Goal: Task Accomplishment & Management: Use online tool/utility

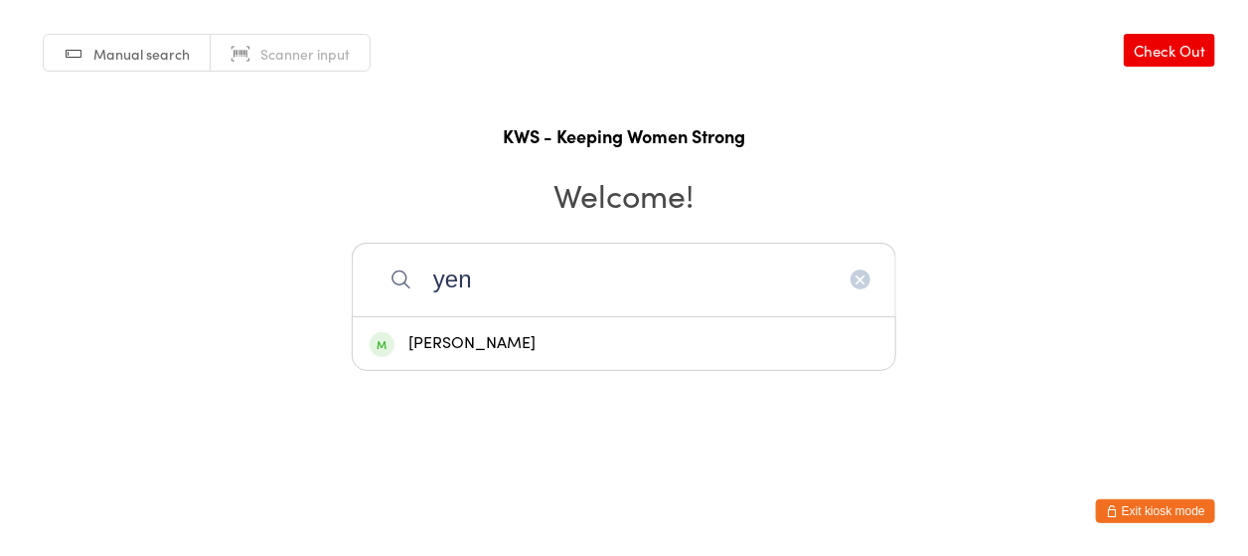
type input "yen"
click at [505, 328] on div "[PERSON_NAME]" at bounding box center [624, 343] width 543 height 53
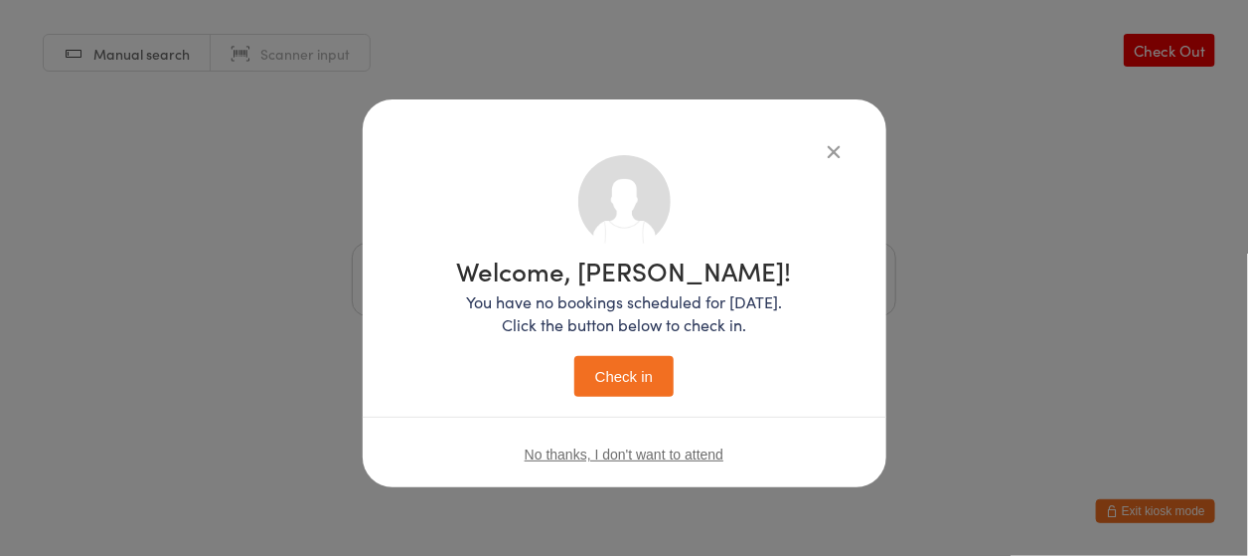
click at [601, 361] on button "Check in" at bounding box center [623, 376] width 99 height 41
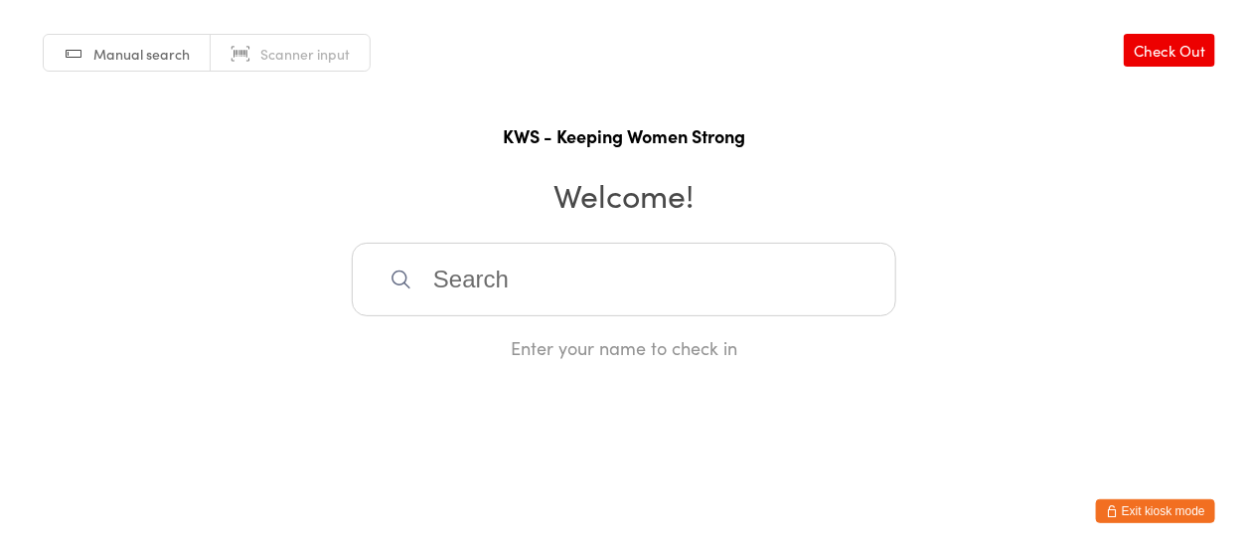
click at [735, 387] on html "You have now entered Kiosk Mode. Members will be able to check themselves in us…" at bounding box center [624, 278] width 1248 height 556
click at [467, 274] on input "search" at bounding box center [624, 279] width 545 height 74
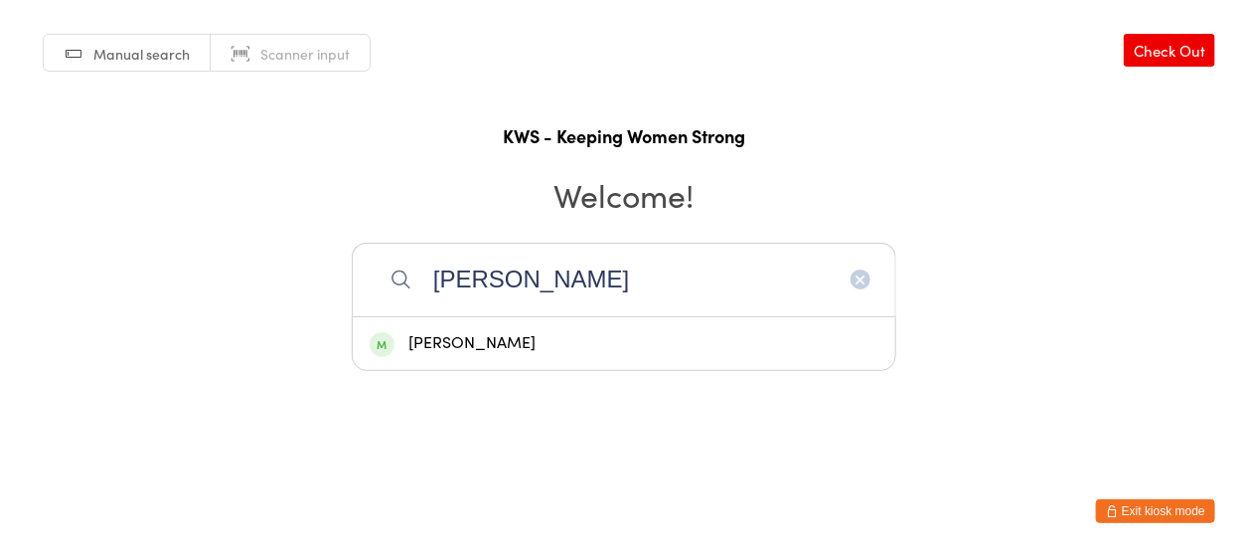
type input "[PERSON_NAME]"
click at [473, 336] on div "[PERSON_NAME]" at bounding box center [624, 343] width 509 height 27
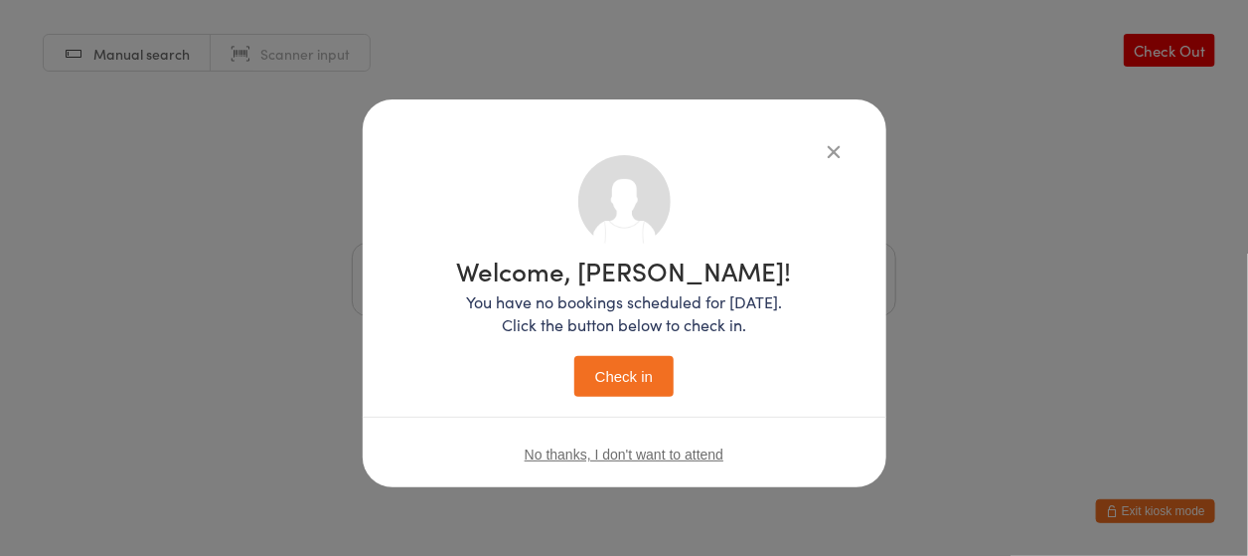
click at [614, 372] on button "Check in" at bounding box center [623, 376] width 99 height 41
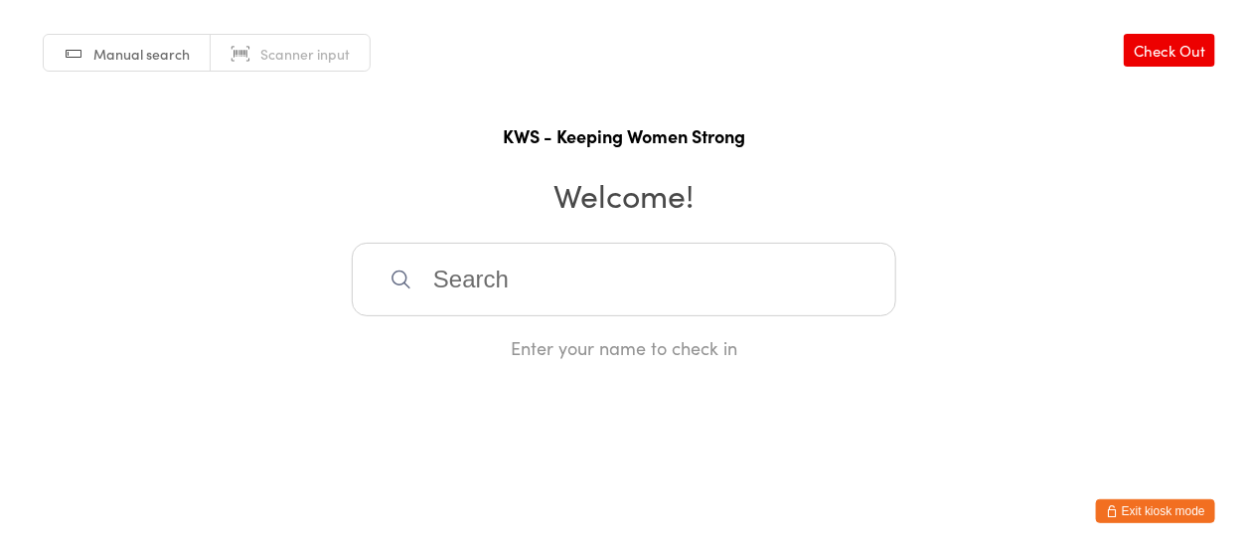
click at [418, 274] on input "search" at bounding box center [624, 279] width 545 height 74
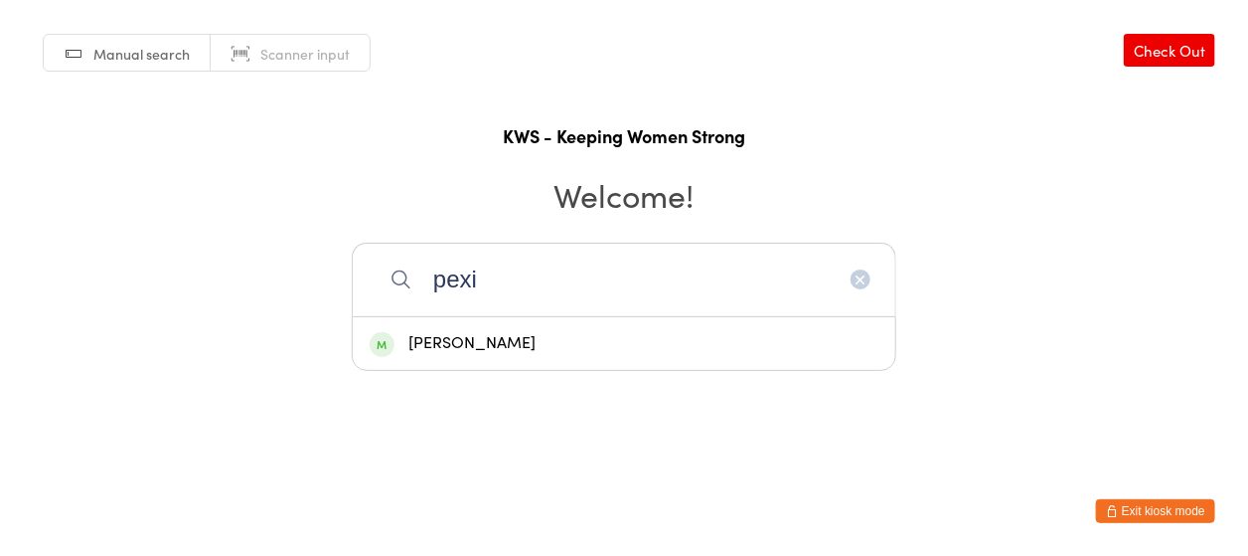
type input "pexi"
click at [426, 336] on div "[PERSON_NAME]" at bounding box center [624, 343] width 509 height 27
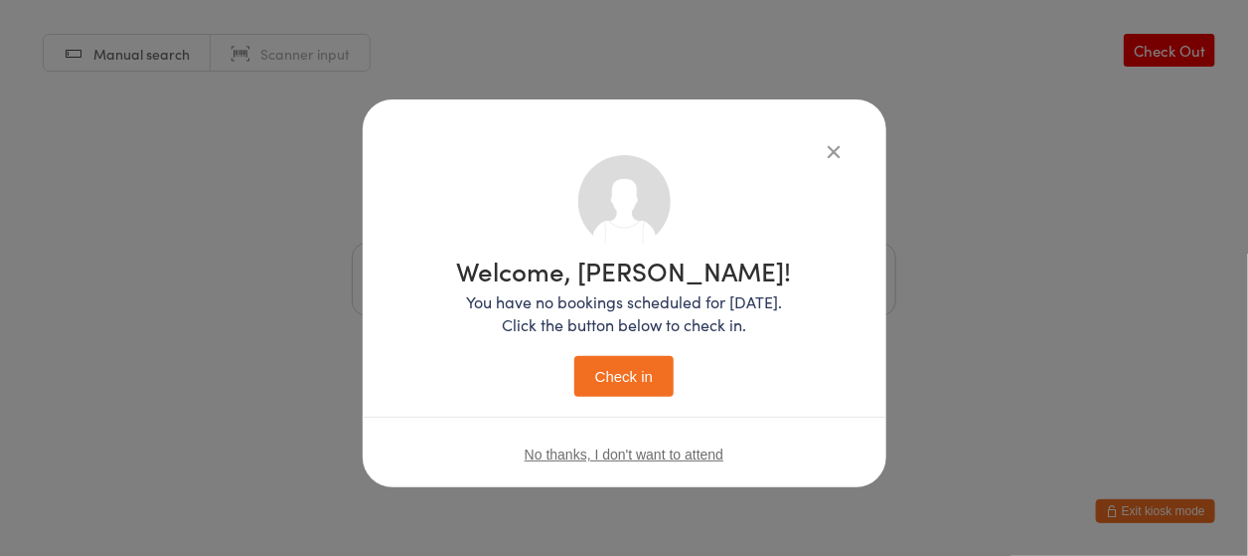
click at [624, 383] on button "Check in" at bounding box center [623, 376] width 99 height 41
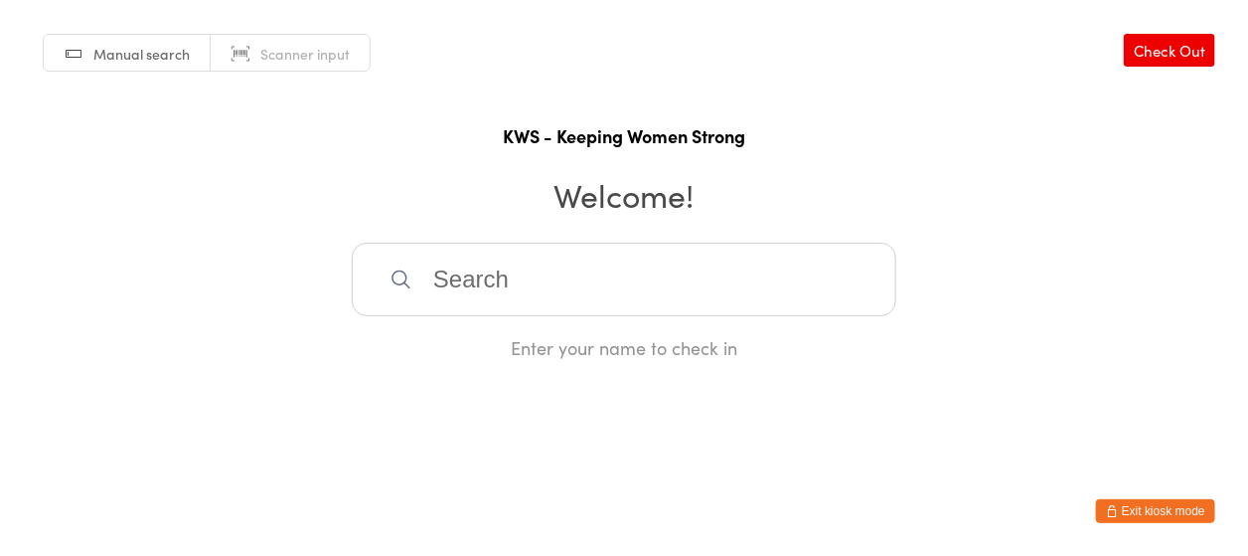
click at [547, 292] on input "search" at bounding box center [624, 279] width 545 height 74
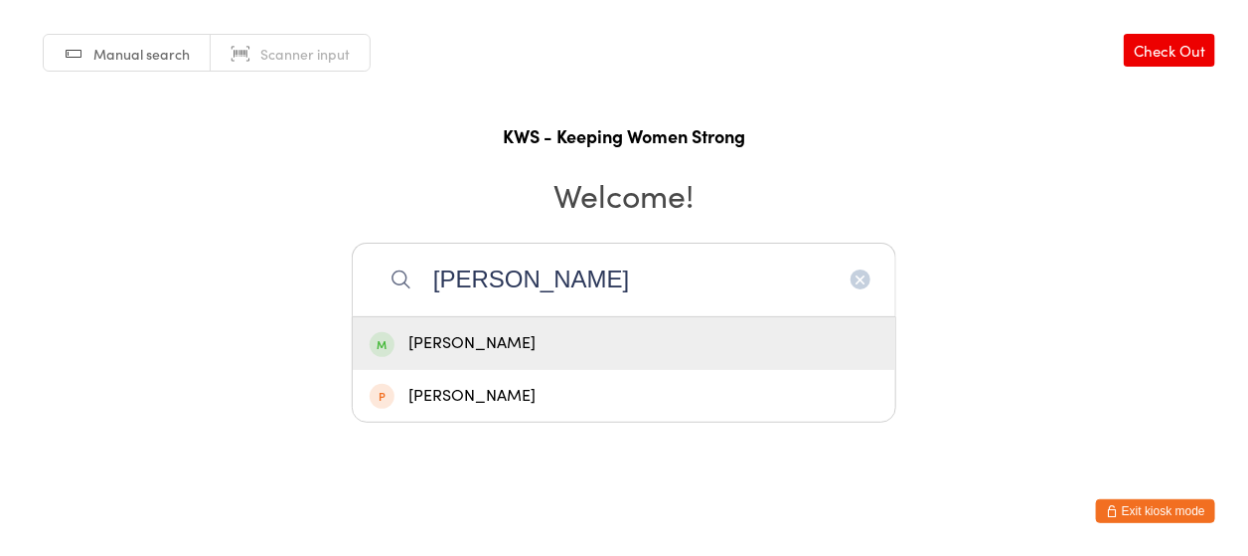
type input "[PERSON_NAME]"
click at [527, 330] on div "[PERSON_NAME]" at bounding box center [624, 343] width 509 height 27
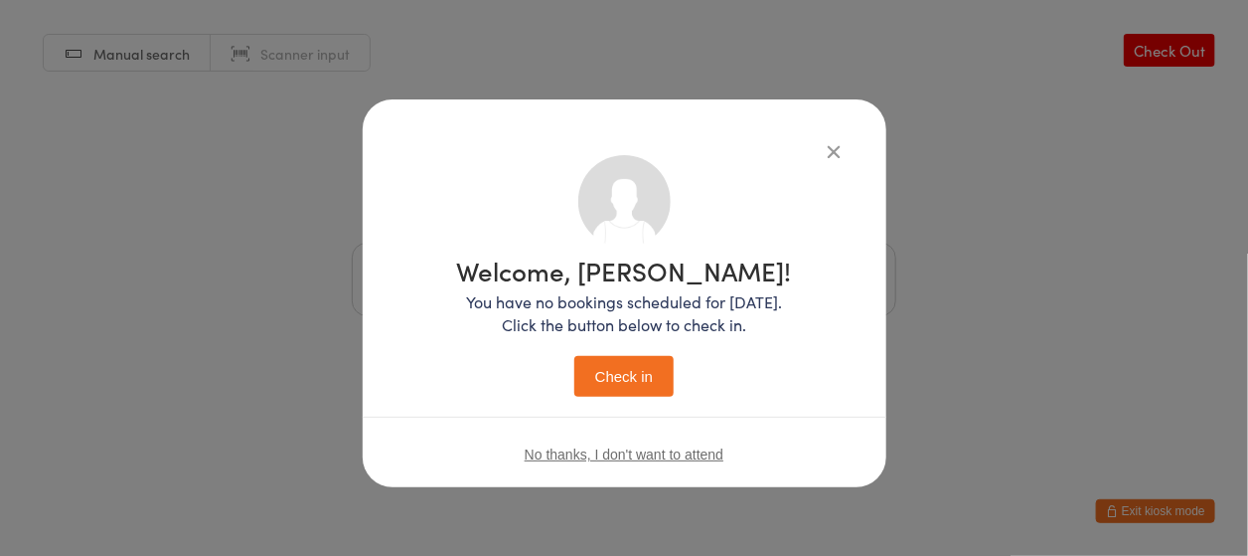
click at [592, 376] on button "Check in" at bounding box center [623, 376] width 99 height 41
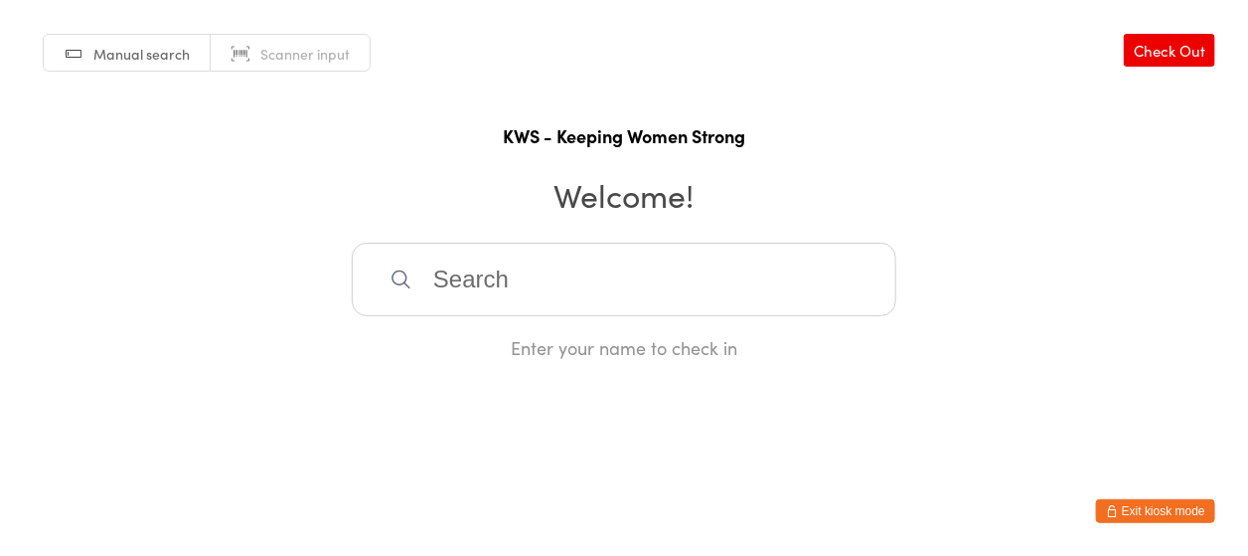
click at [662, 284] on input "search" at bounding box center [624, 279] width 545 height 74
click at [662, 283] on input "search" at bounding box center [624, 279] width 545 height 74
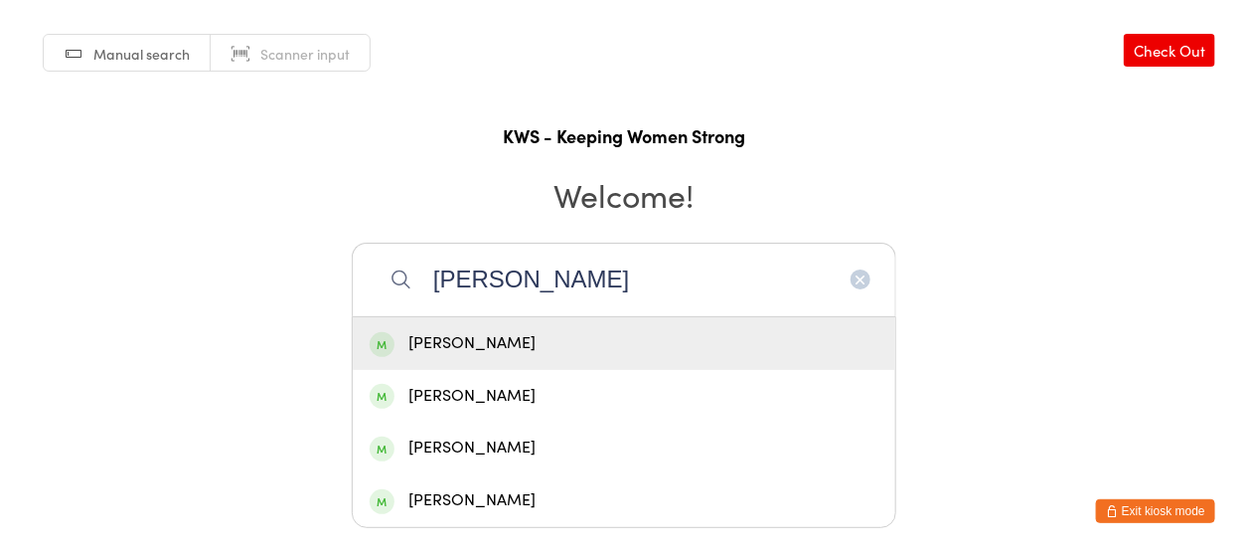
type input "[PERSON_NAME]"
click at [623, 350] on div "[PERSON_NAME]" at bounding box center [624, 343] width 509 height 27
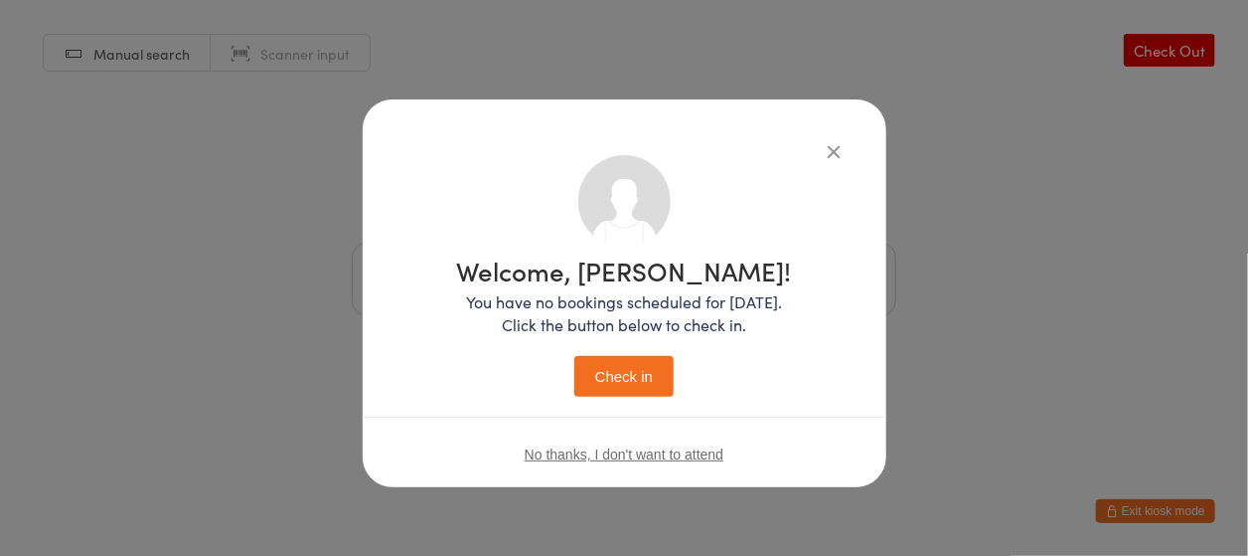
click at [643, 381] on button "Check in" at bounding box center [623, 376] width 99 height 41
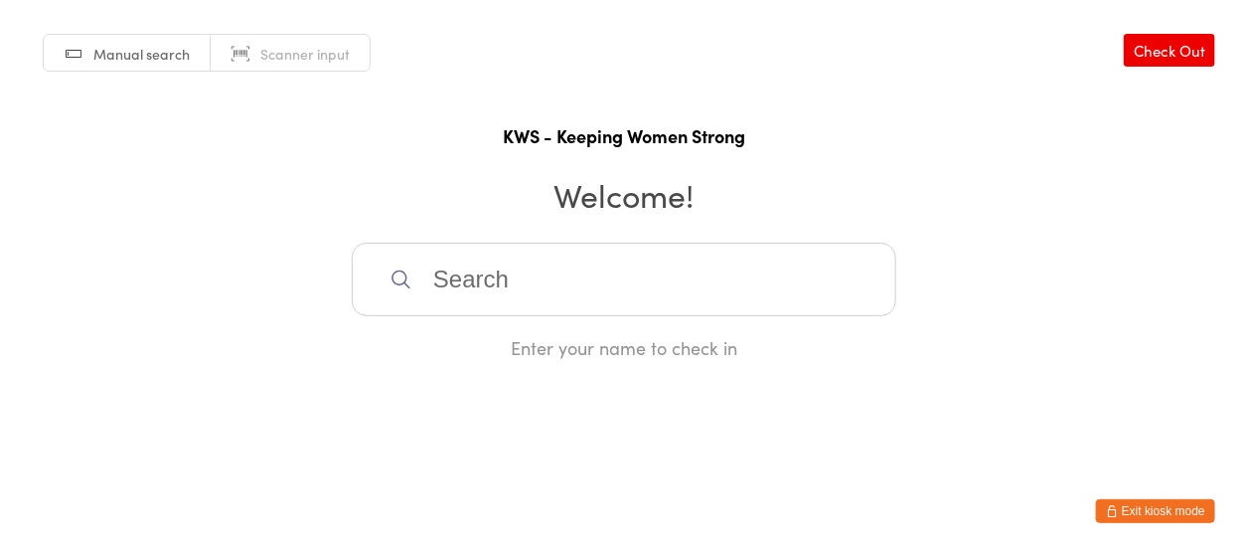
click at [632, 284] on input "search" at bounding box center [624, 279] width 545 height 74
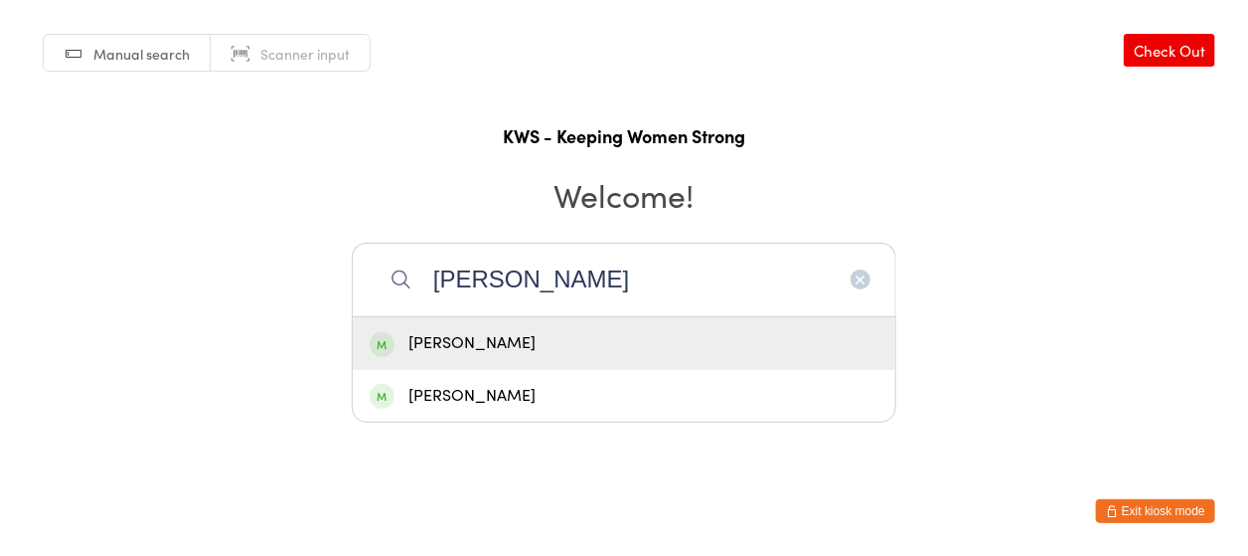
type input "[PERSON_NAME]"
click at [624, 343] on div "[PERSON_NAME]" at bounding box center [624, 343] width 509 height 27
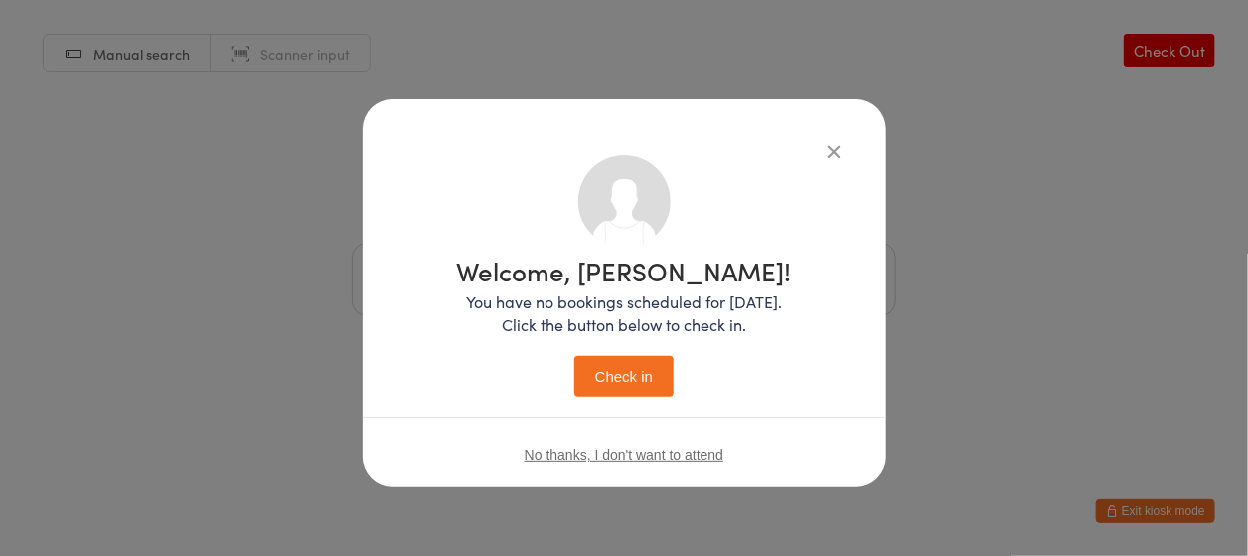
click at [650, 345] on div "Welcome, [PERSON_NAME]! You have no bookings scheduled for [DATE]. Click the bu…" at bounding box center [624, 326] width 335 height 139
click at [655, 387] on button "Check in" at bounding box center [623, 376] width 99 height 41
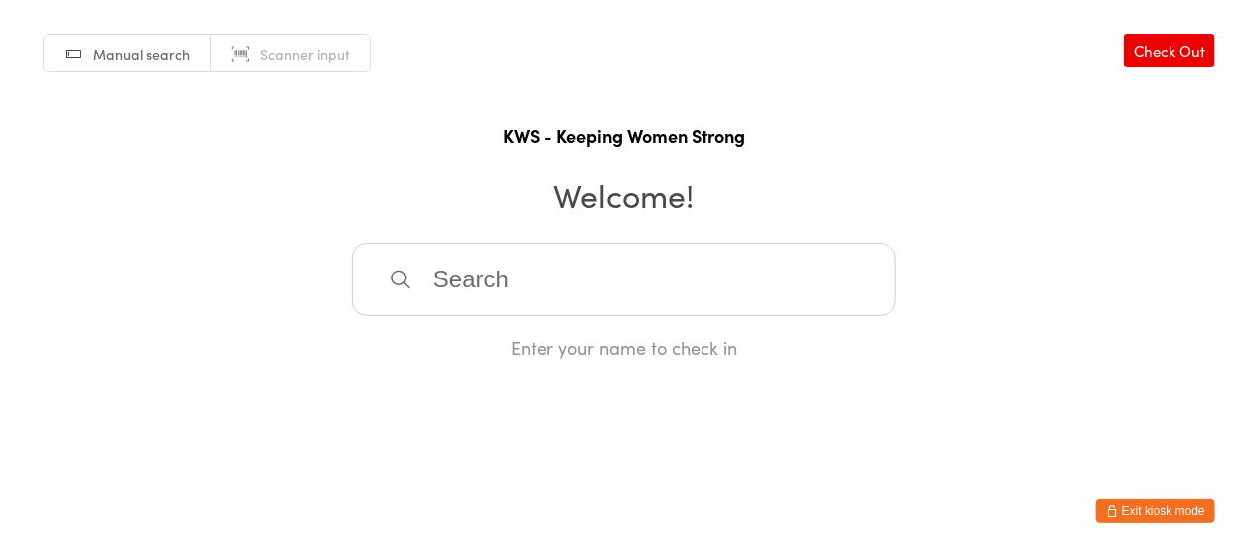
click at [473, 275] on input "search" at bounding box center [624, 279] width 545 height 74
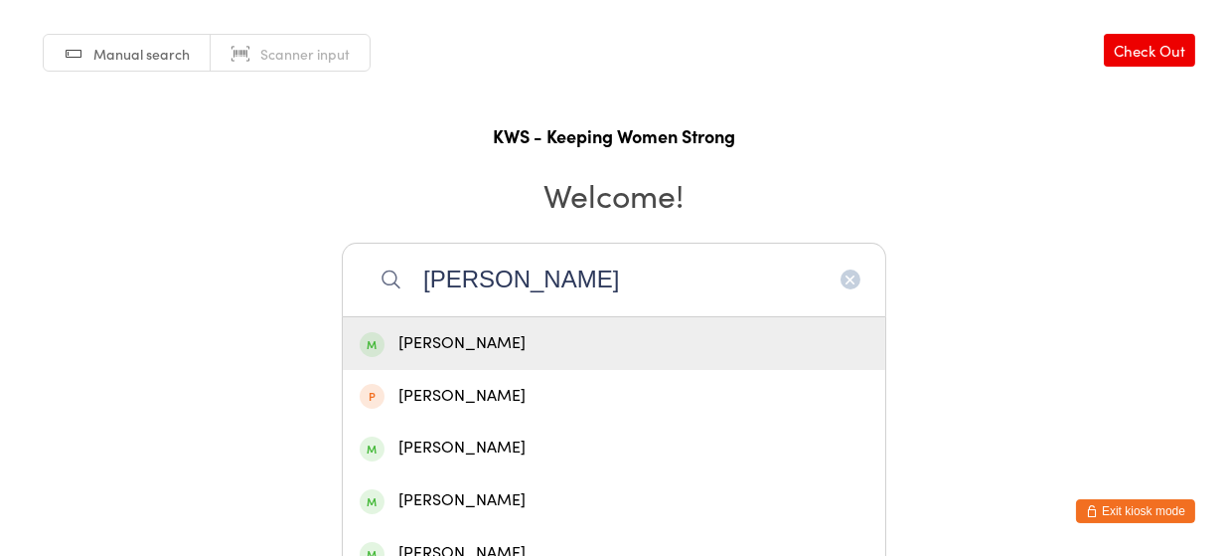
type input "[PERSON_NAME]"
click at [450, 347] on div "[PERSON_NAME]" at bounding box center [614, 343] width 509 height 27
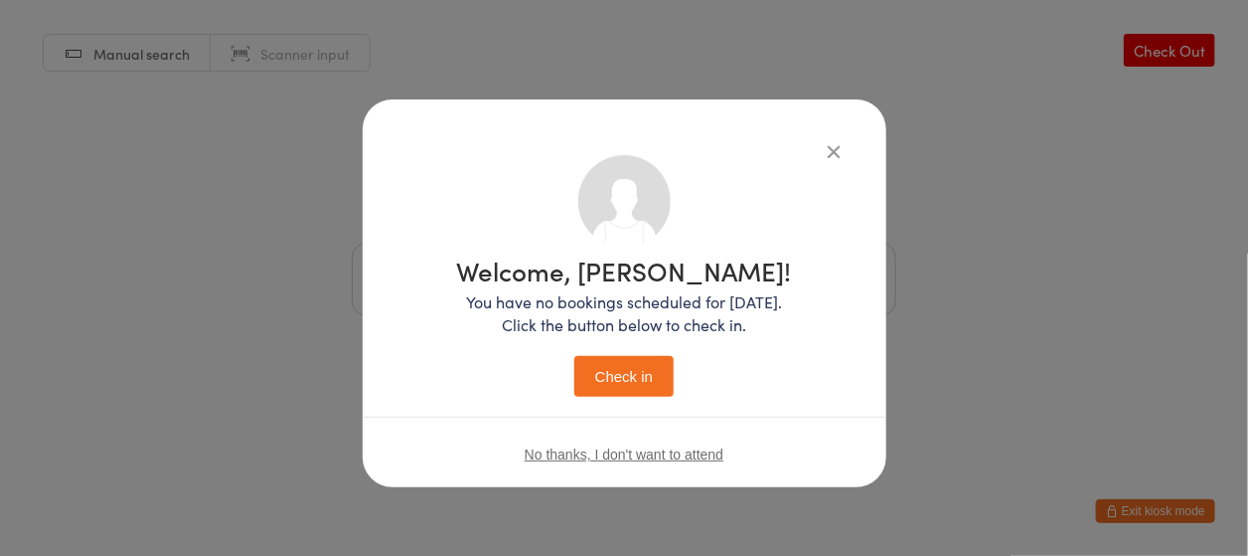
drag, startPoint x: 627, startPoint y: 378, endPoint x: 557, endPoint y: 419, distance: 82.0
click at [557, 419] on div "No thanks, I don't want to attend" at bounding box center [625, 453] width 524 height 75
click at [622, 376] on button "Check in" at bounding box center [623, 376] width 99 height 41
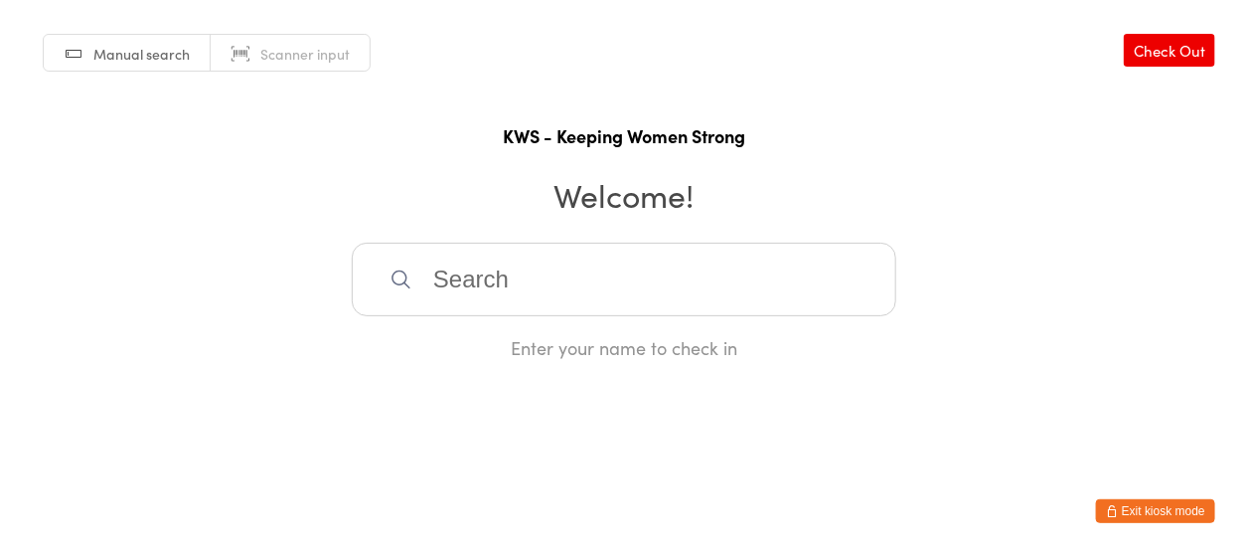
click at [505, 278] on input "search" at bounding box center [624, 279] width 545 height 74
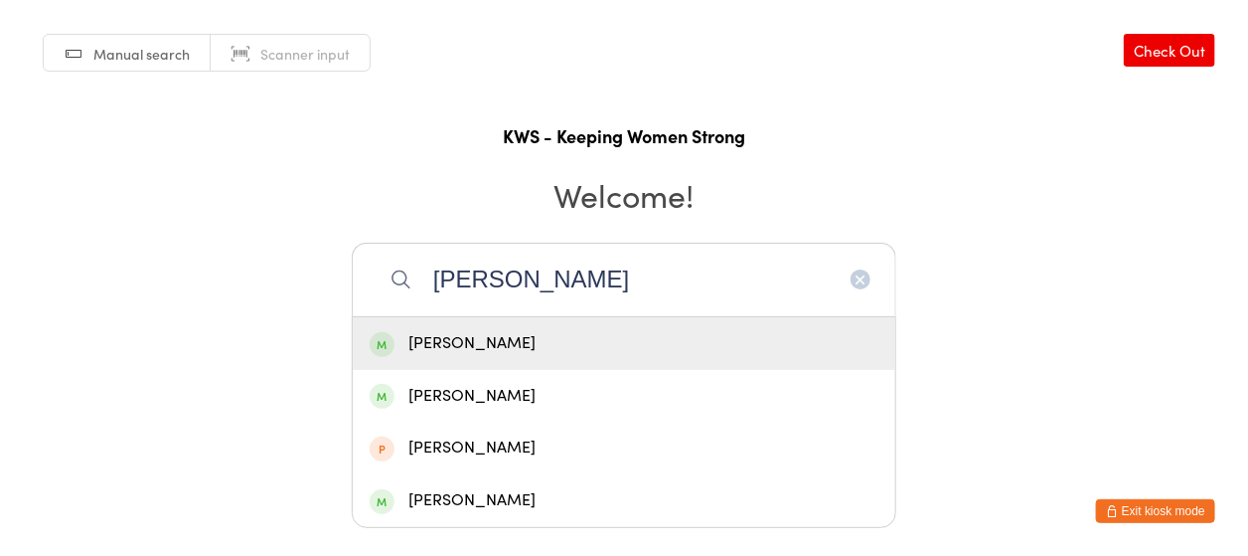
type input "[PERSON_NAME]"
click at [491, 345] on div "[PERSON_NAME]" at bounding box center [624, 343] width 509 height 27
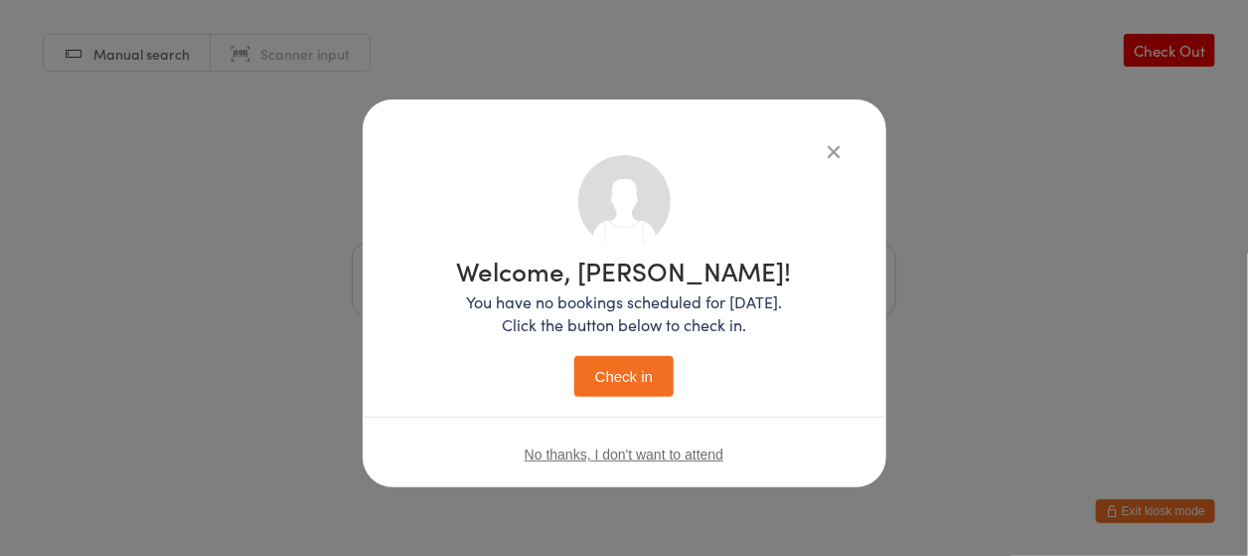
click at [615, 362] on button "Check in" at bounding box center [623, 376] width 99 height 41
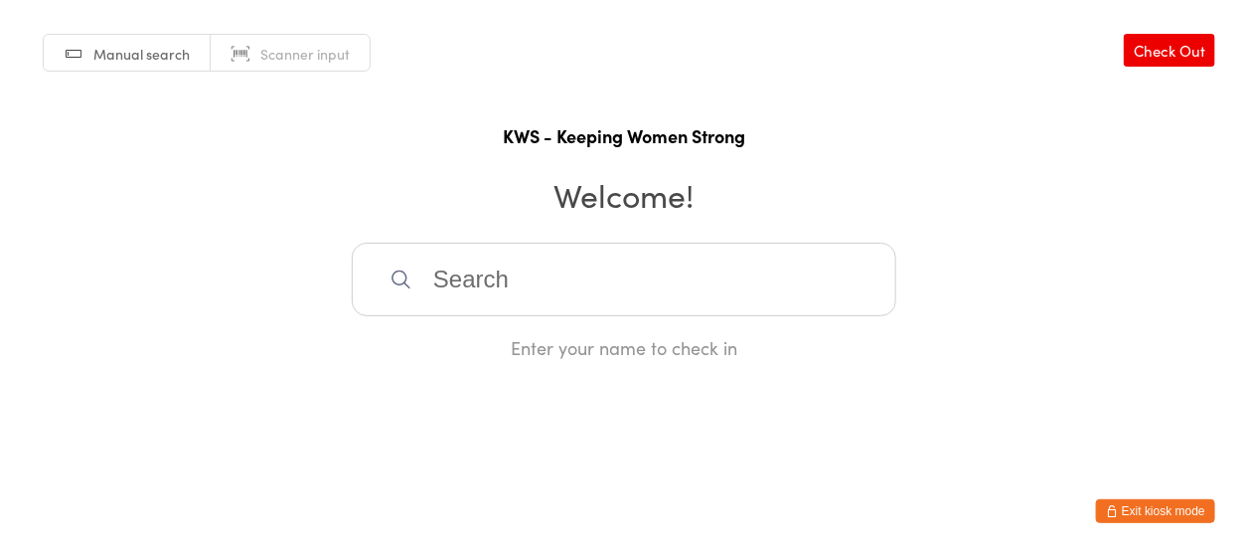
click at [595, 289] on input "search" at bounding box center [624, 279] width 545 height 74
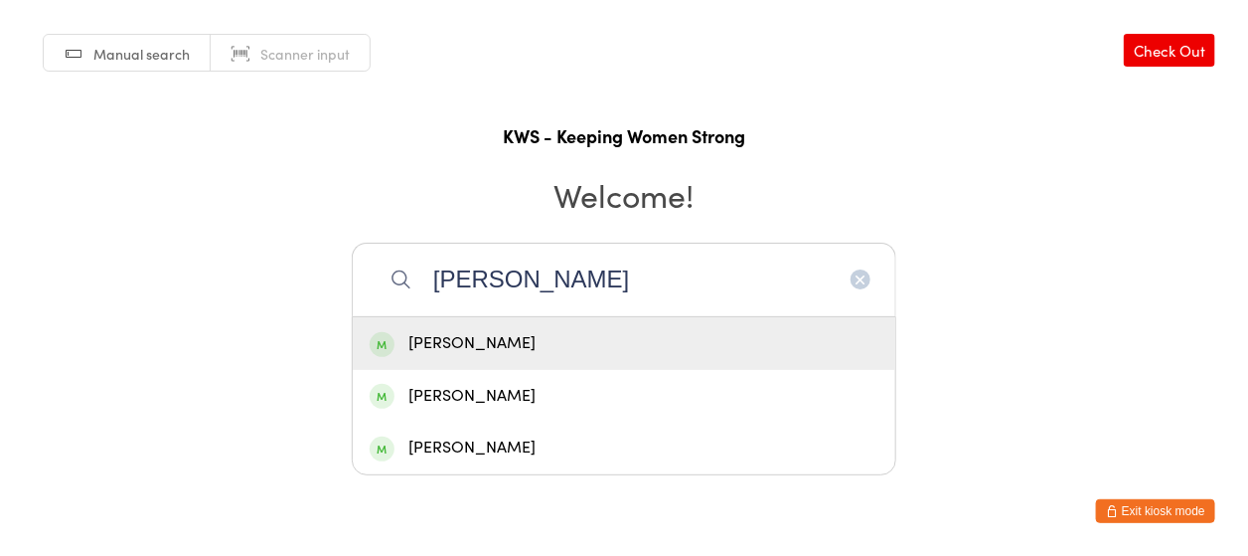
type input "[PERSON_NAME]"
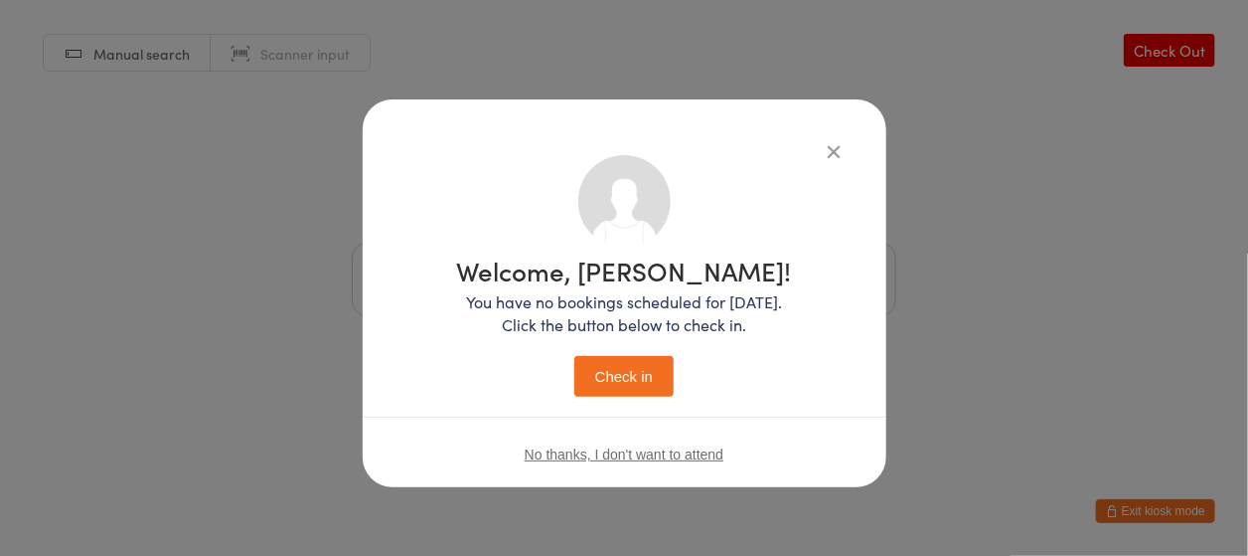
click at [612, 368] on button "Check in" at bounding box center [623, 376] width 99 height 41
